Goal: Obtain resource: Download file/media

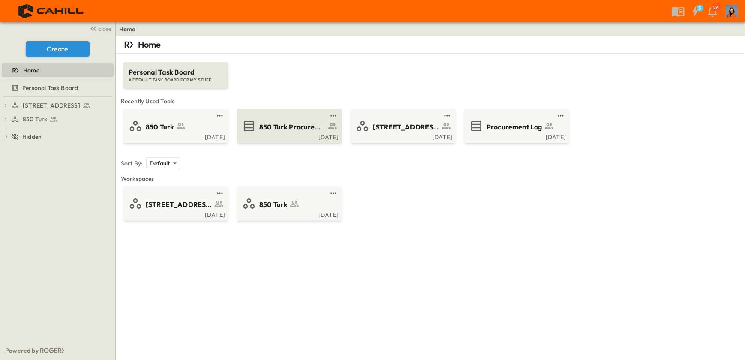
click at [303, 124] on span "850 Turk Procurement Log" at bounding box center [292, 127] width 66 height 10
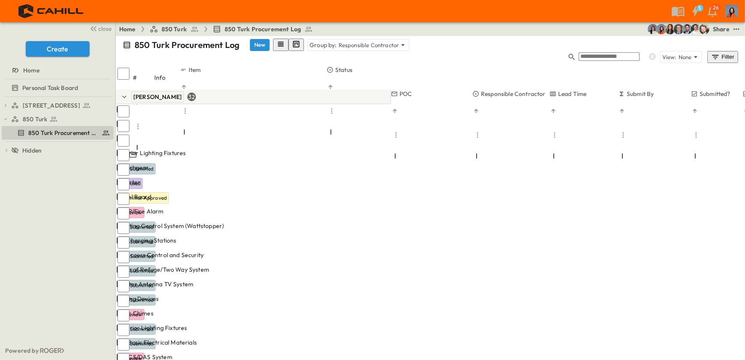
click at [722, 52] on div "Filter" at bounding box center [723, 56] width 24 height 9
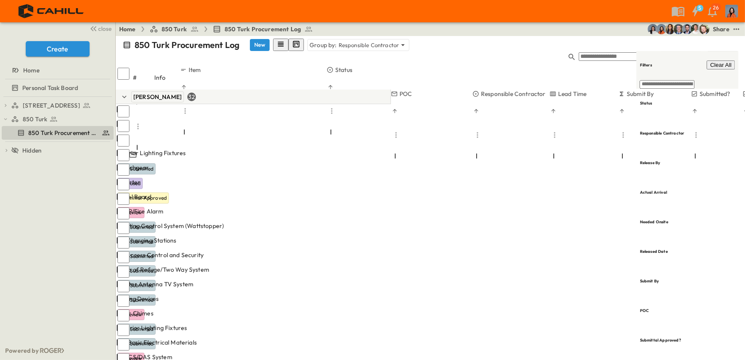
click at [619, 43] on div "850 Turk Procurement Log New Group by: Responsible Contractor" at bounding box center [431, 45] width 616 height 12
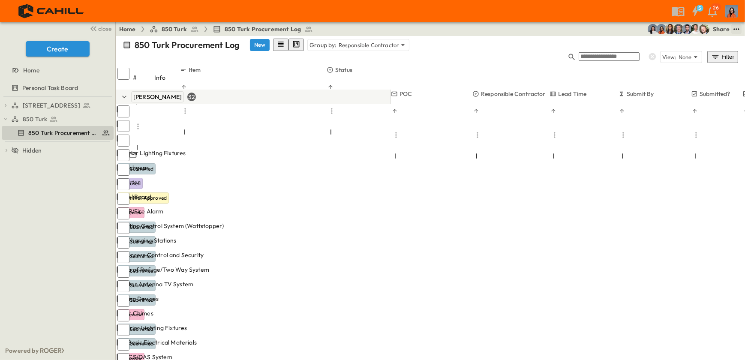
click at [737, 27] on icon "test" at bounding box center [736, 29] width 9 height 9
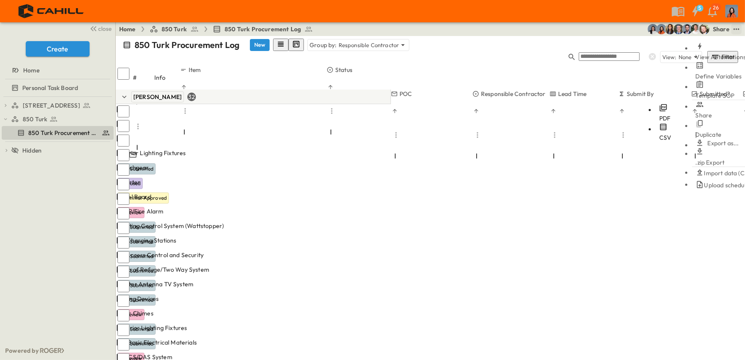
click at [660, 134] on span "CSV" at bounding box center [666, 138] width 12 height 8
click at [60, 246] on div "750 Golden Gate Procurement Log 850 Turk 850 Turk Procurement Log To pick up a …" at bounding box center [57, 219] width 115 height 244
